Goal: Transaction & Acquisition: Purchase product/service

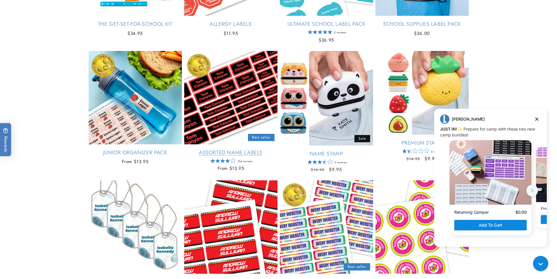
scroll to position [175, 0]
click at [242, 149] on link "Assorted Name Labels" at bounding box center [230, 152] width 93 height 7
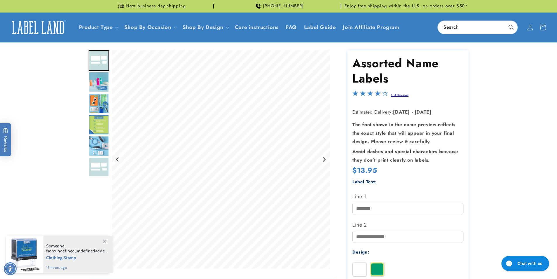
scroll to position [58, 0]
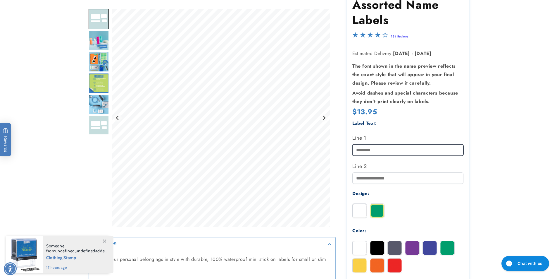
click at [364, 149] on input "Line 1" at bounding box center [407, 149] width 111 height 11
